Goal: Information Seeking & Learning: Learn about a topic

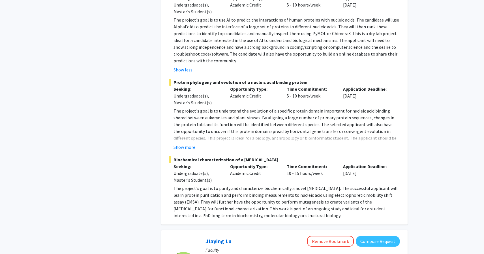
scroll to position [436, 0]
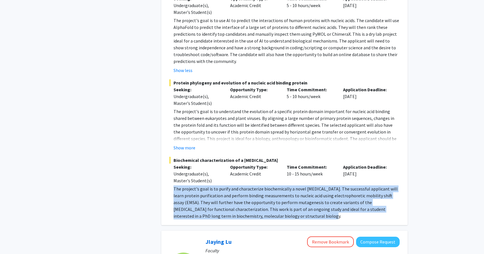
drag, startPoint x: 173, startPoint y: 175, endPoint x: 280, endPoint y: 199, distance: 109.6
click at [280, 199] on p "The project's goal is to purify and characterize biochemically a novel [MEDICAL…" at bounding box center [286, 202] width 226 height 34
drag, startPoint x: 278, startPoint y: 203, endPoint x: 173, endPoint y: 176, distance: 108.6
click at [173, 185] on fg-read-more "The project's goal is to purify and characterize biochemically a novel [MEDICAL…" at bounding box center [284, 202] width 230 height 34
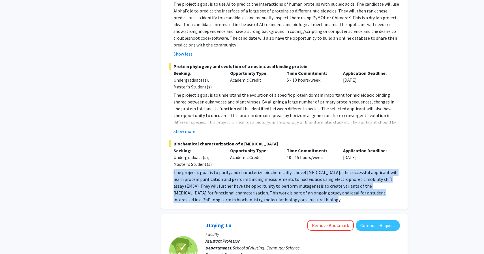
scroll to position [452, 0]
click at [271, 173] on p "The project's goal is to purify and characterize biochemically a novel [MEDICAL…" at bounding box center [286, 185] width 226 height 34
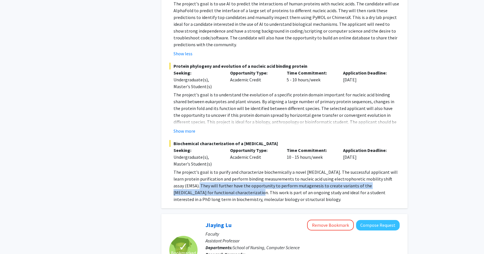
drag, startPoint x: 189, startPoint y: 173, endPoint x: 225, endPoint y: 179, distance: 36.4
click at [225, 179] on p "The project's goal is to purify and characterize biochemically a novel [MEDICAL…" at bounding box center [286, 185] width 226 height 34
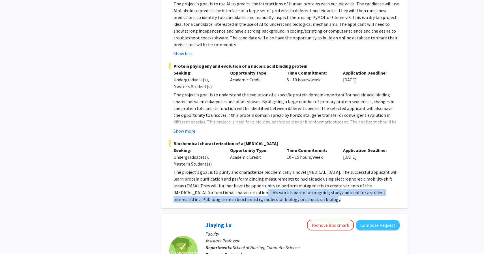
drag, startPoint x: 226, startPoint y: 178, endPoint x: 308, endPoint y: 184, distance: 81.9
click at [308, 184] on p "The project's goal is to purify and characterize biochemically a novel [MEDICAL…" at bounding box center [286, 185] width 226 height 34
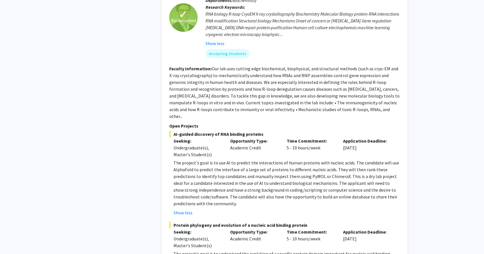
scroll to position [293, 0]
